Goal: Contribute content: Add original content to the website for others to see

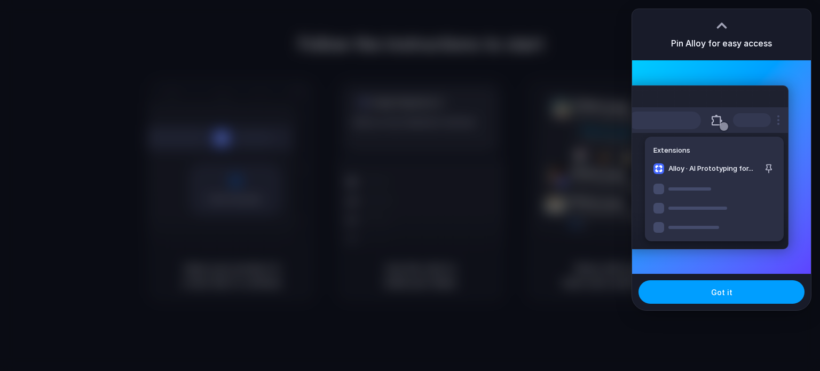
click at [707, 294] on button "Got it" at bounding box center [721, 291] width 166 height 23
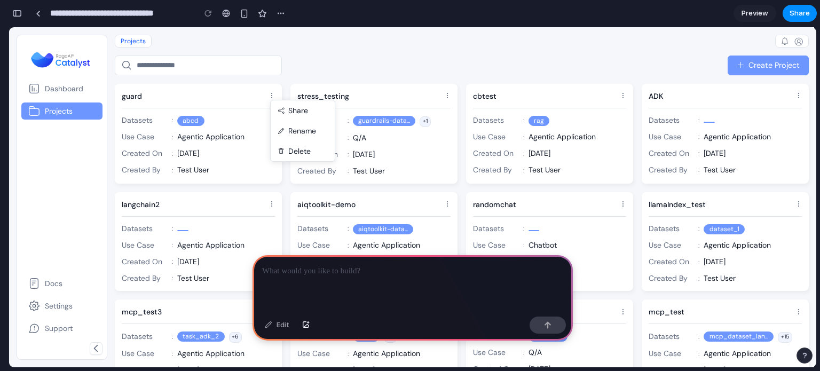
click at [318, 278] on div at bounding box center [412, 283] width 320 height 57
click at [544, 268] on p "**********" at bounding box center [410, 271] width 297 height 13
